Goal: Task Accomplishment & Management: Use online tool/utility

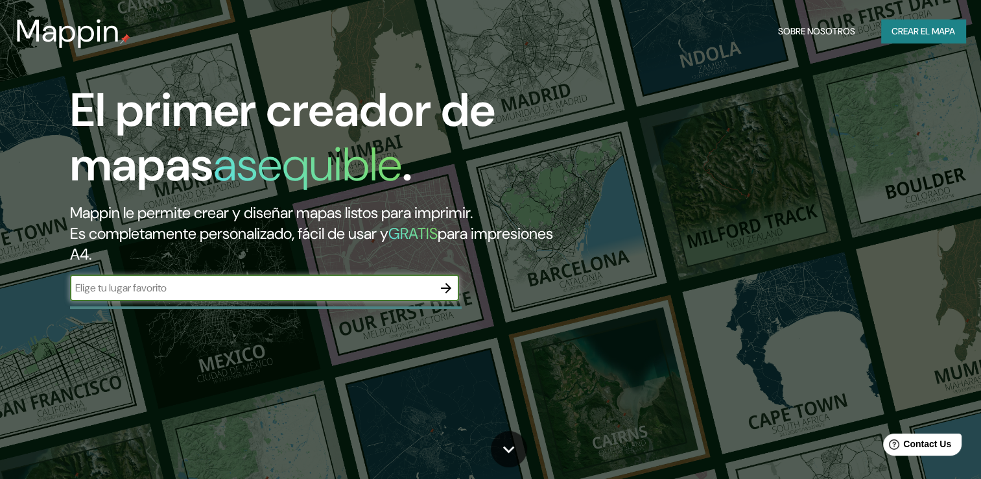
click at [355, 285] on input "text" at bounding box center [251, 287] width 363 height 15
type input "Colombia, [PERSON_NAME] [PERSON_NAME]"
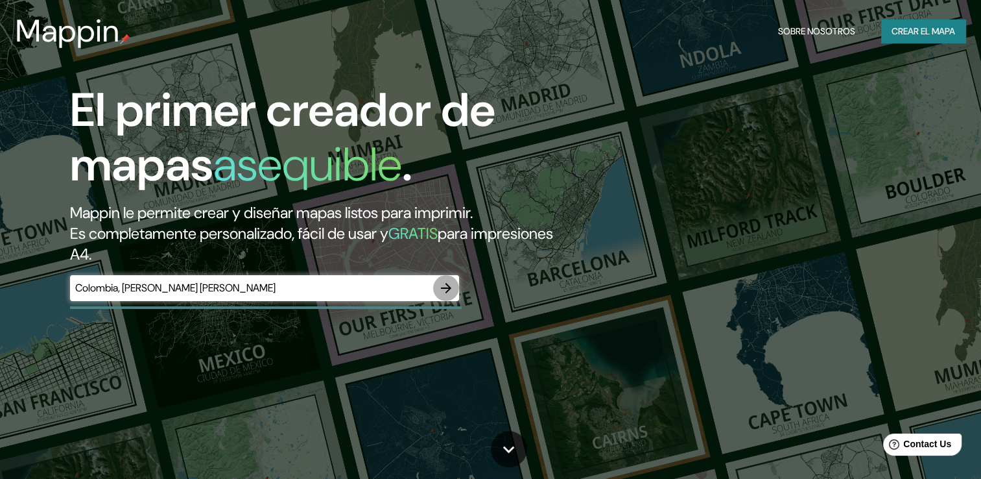
click at [451, 284] on icon "button" at bounding box center [446, 288] width 16 height 16
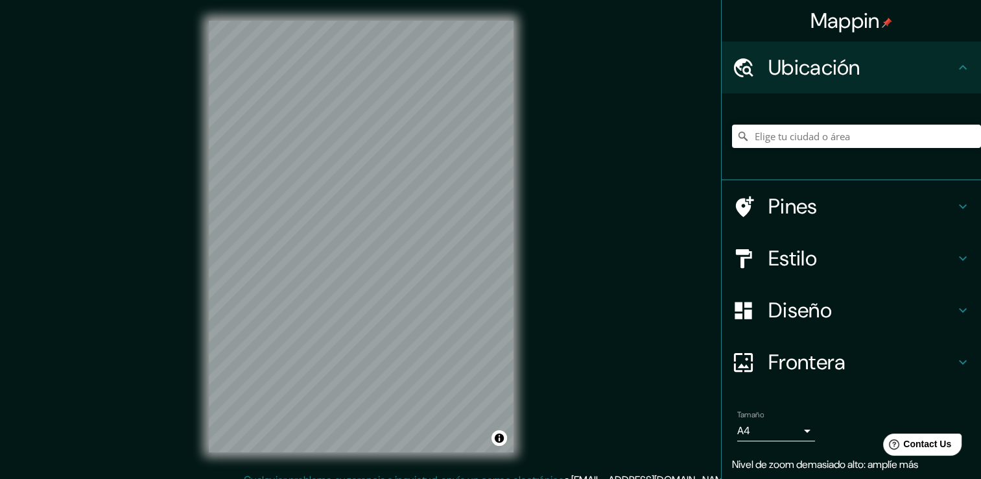
click at [809, 58] on h4 "Ubicación" at bounding box center [862, 67] width 187 height 26
click at [827, 69] on h4 "Ubicación" at bounding box center [862, 67] width 187 height 26
click at [804, 135] on input "Elige tu ciudad o área" at bounding box center [856, 136] width 249 height 23
click at [883, 141] on input "Valledupar, [GEOGRAPHIC_DATA], [GEOGRAPHIC_DATA]" at bounding box center [856, 136] width 249 height 23
click at [794, 139] on input "Valledupar, [GEOGRAPHIC_DATA], [GEOGRAPHIC_DATA]" at bounding box center [856, 136] width 249 height 23
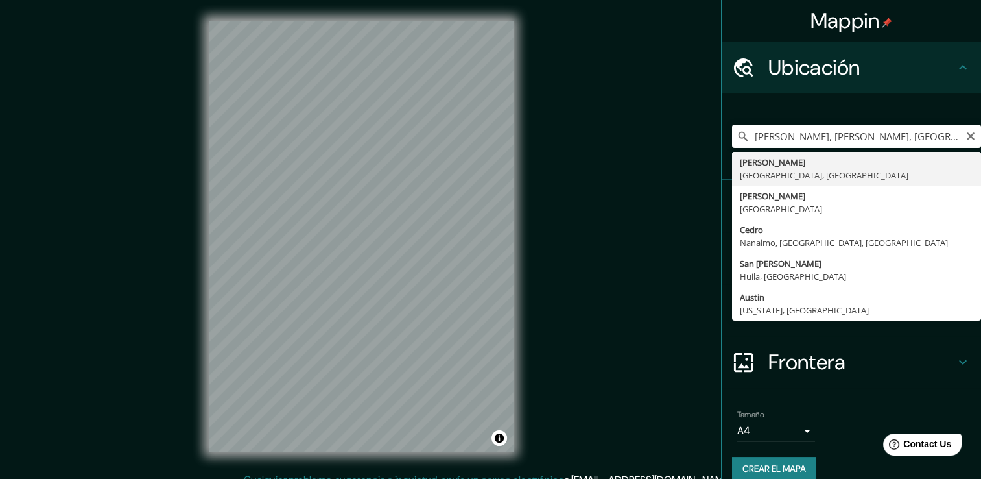
type input "[PERSON_NAME], [PERSON_NAME], [GEOGRAPHIC_DATA]"
